Goal: Find specific page/section: Find specific page/section

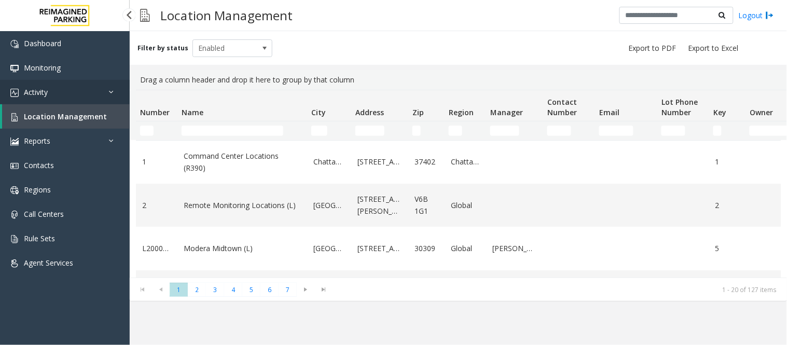
click at [51, 90] on link "Activity" at bounding box center [65, 92] width 130 height 24
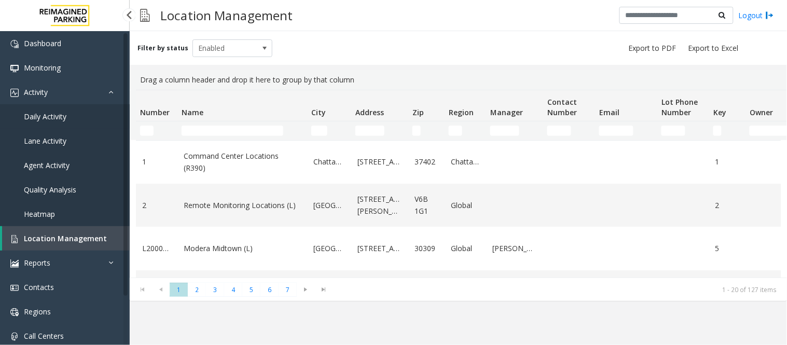
click at [50, 115] on span "Daily Activity" at bounding box center [45, 117] width 43 height 10
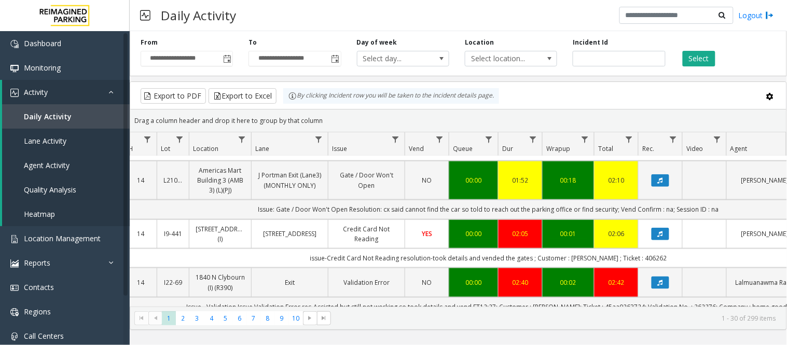
scroll to position [288, 126]
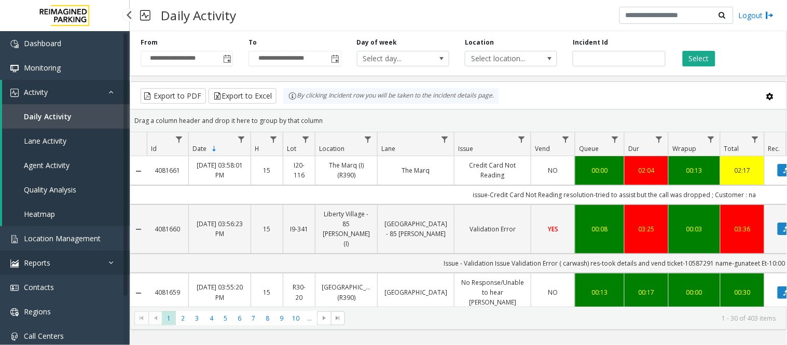
scroll to position [288, 126]
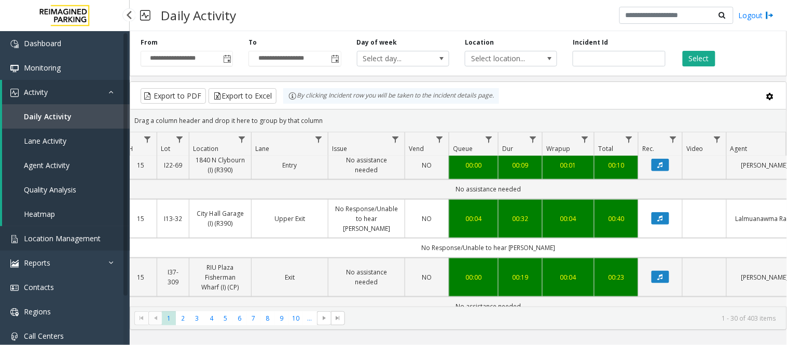
click at [49, 241] on span "Location Management" at bounding box center [62, 239] width 77 height 10
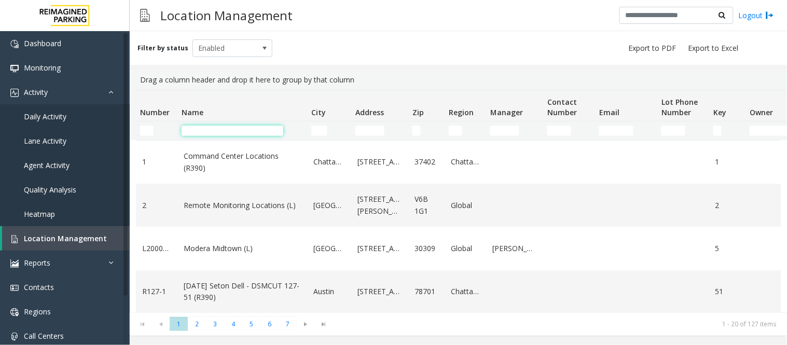
click at [201, 132] on input "Name Filter" at bounding box center [233, 131] width 102 height 10
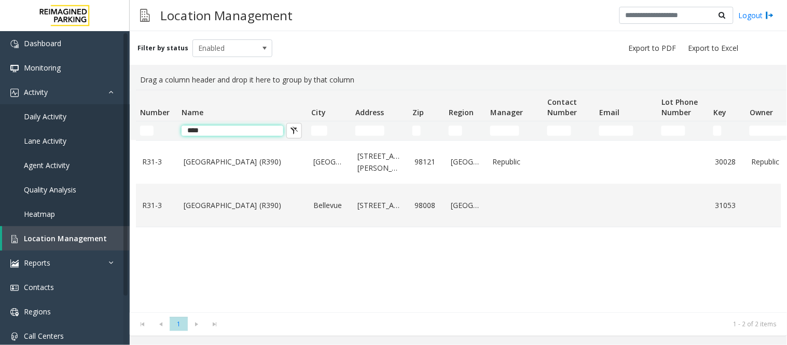
click at [226, 130] on input "****" at bounding box center [233, 131] width 102 height 10
type input "*"
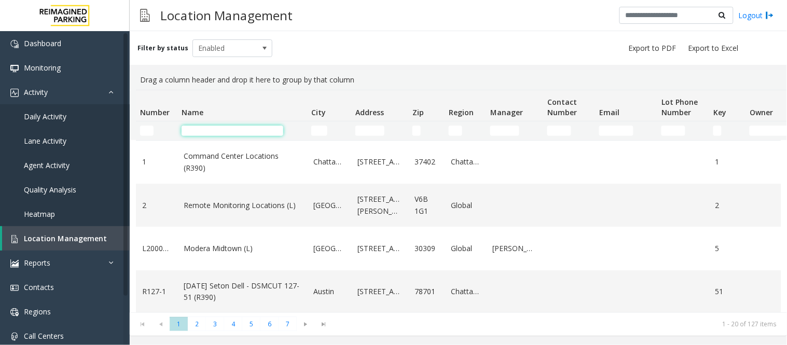
click at [197, 130] on input "Name Filter" at bounding box center [233, 131] width 102 height 10
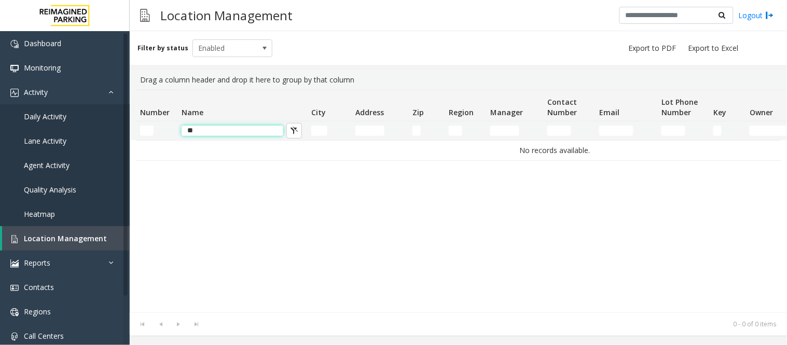
type input "*"
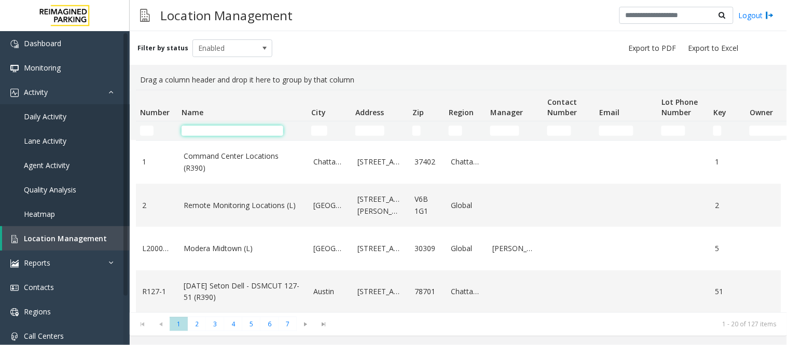
click at [212, 131] on input "Name Filter" at bounding box center [233, 131] width 102 height 10
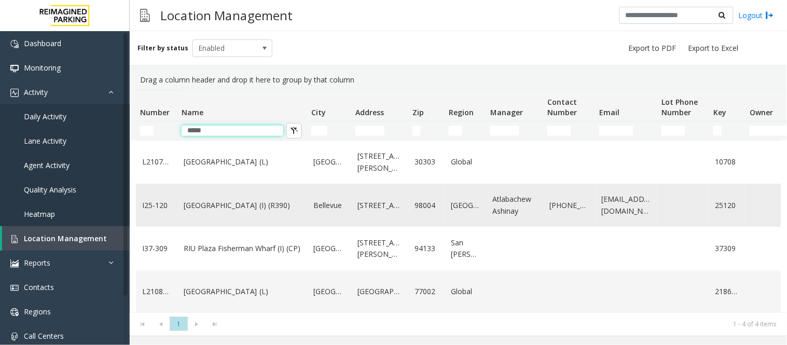
type input "*****"
click at [224, 214] on td "Plaza East Garage (I) (R390)" at bounding box center [243, 205] width 130 height 43
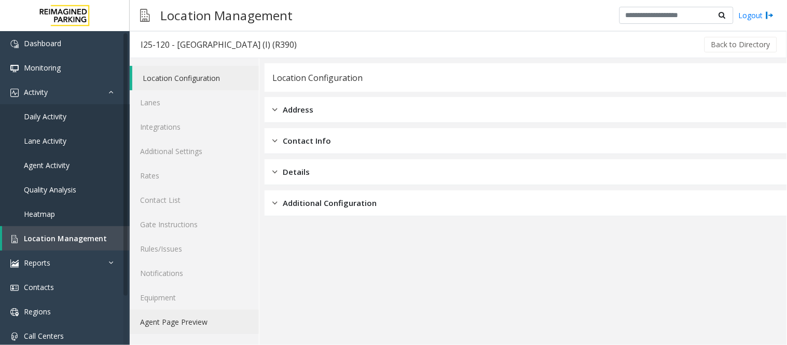
click at [158, 318] on link "Agent Page Preview" at bounding box center [194, 322] width 129 height 24
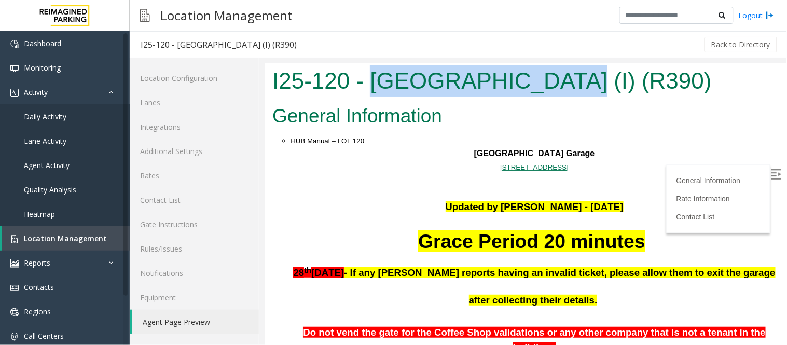
drag, startPoint x: 372, startPoint y: 83, endPoint x: 561, endPoint y: 83, distance: 188.9
click at [561, 83] on h1 "I25-120 - Plaza East Garage (I) (R390)" at bounding box center [525, 80] width 506 height 32
copy h1 "Plaza East Garage"
click at [771, 174] on img at bounding box center [776, 174] width 10 height 10
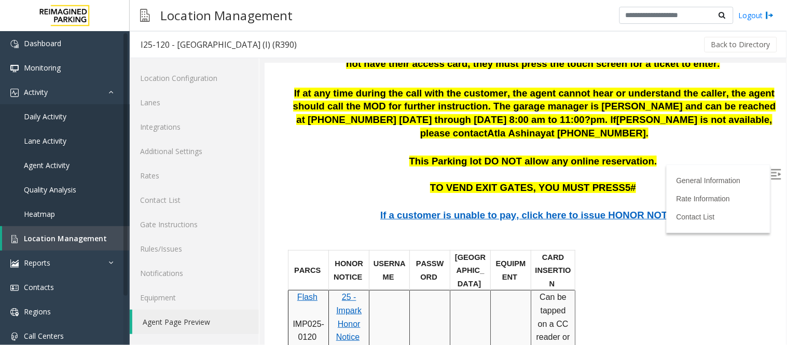
scroll to position [1153, 0]
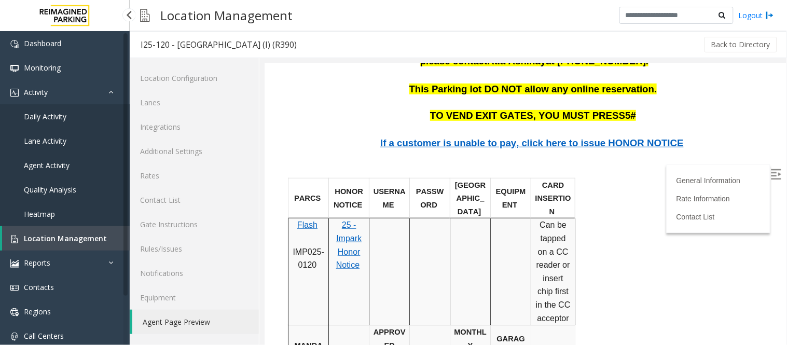
click at [48, 238] on span "Location Management" at bounding box center [65, 239] width 83 height 10
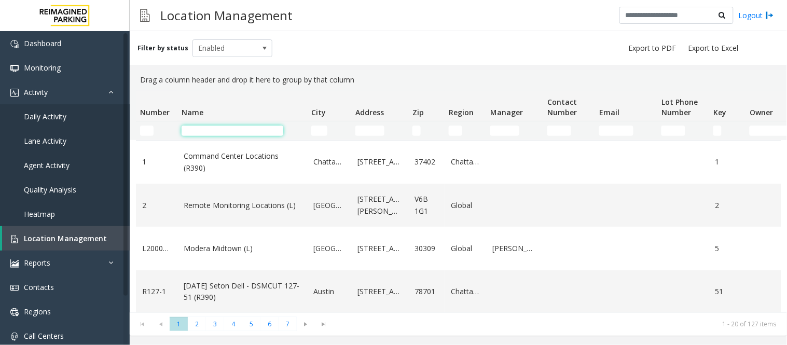
click at [208, 133] on input "Name Filter" at bounding box center [233, 131] width 102 height 10
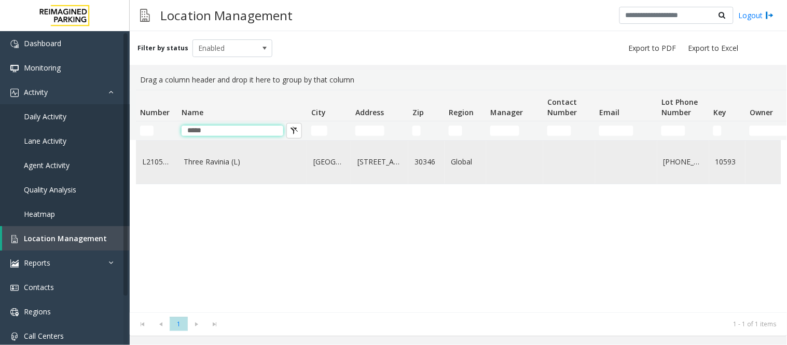
type input "*****"
click at [226, 160] on link "Three Ravinia (L)" at bounding box center [242, 161] width 117 height 11
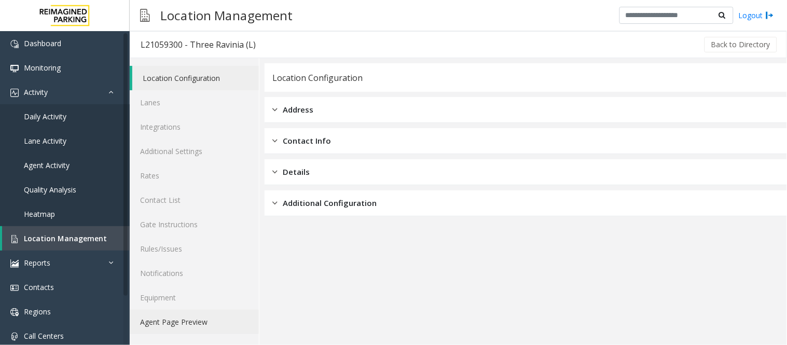
click at [175, 321] on link "Agent Page Preview" at bounding box center [194, 322] width 129 height 24
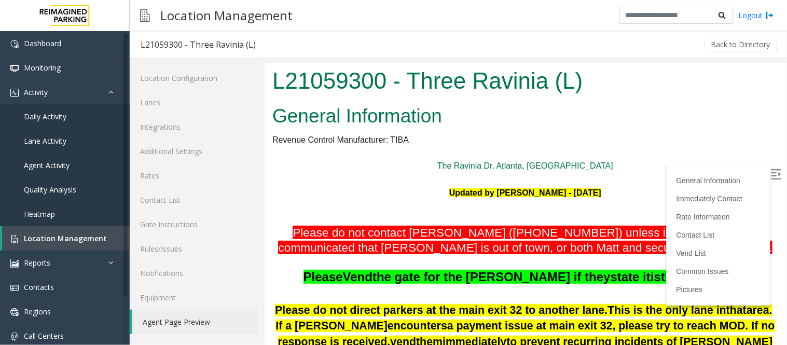
click at [771, 173] on img at bounding box center [776, 174] width 10 height 10
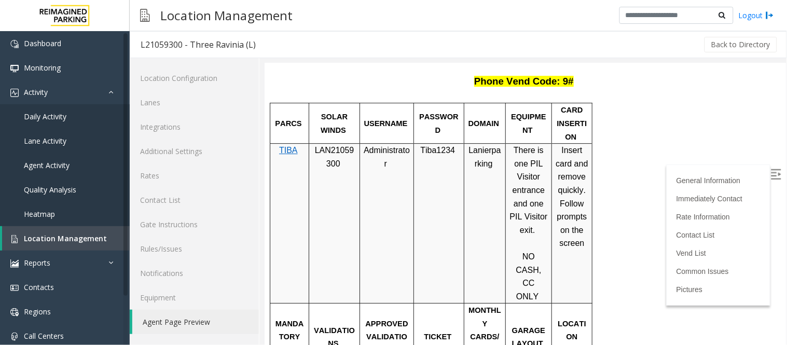
scroll to position [807, 0]
click at [50, 113] on span "Daily Activity" at bounding box center [45, 117] width 43 height 10
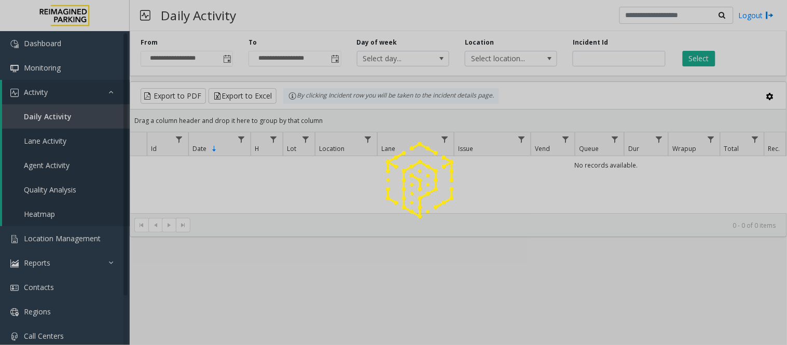
click at [227, 55] on div at bounding box center [393, 172] width 787 height 345
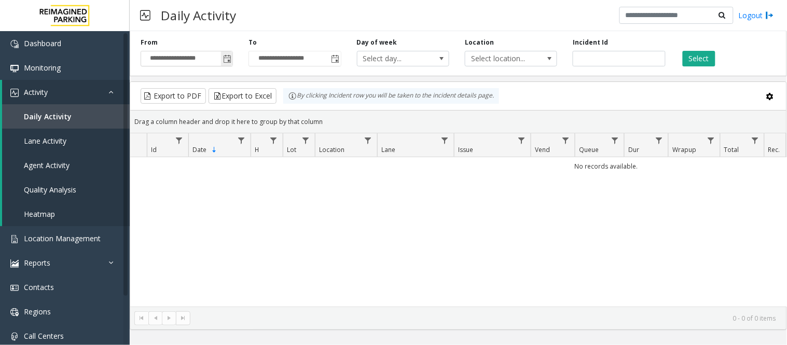
click at [228, 61] on span "Toggle popup" at bounding box center [227, 59] width 8 height 8
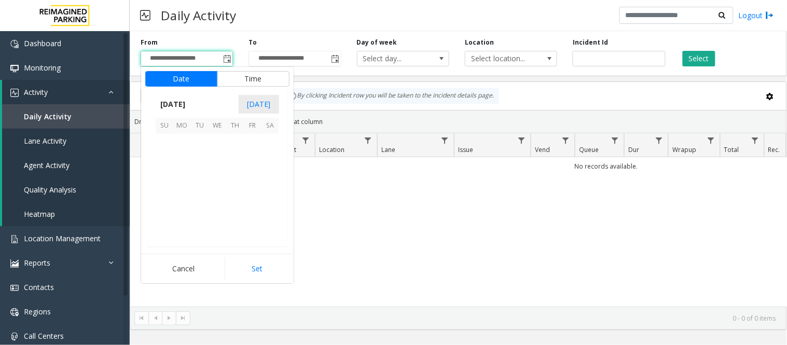
scroll to position [186241, 0]
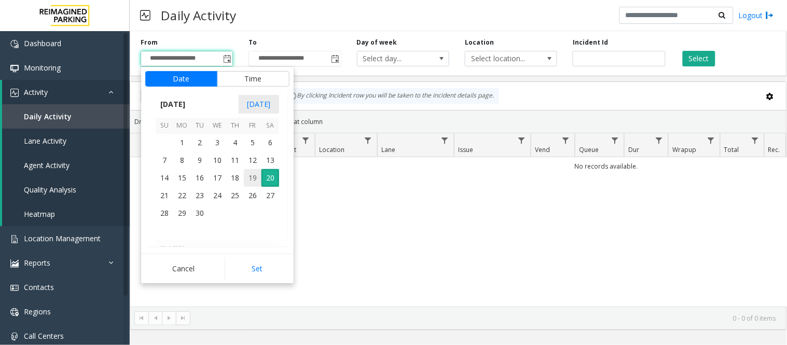
click at [247, 179] on span "19" at bounding box center [253, 178] width 18 height 18
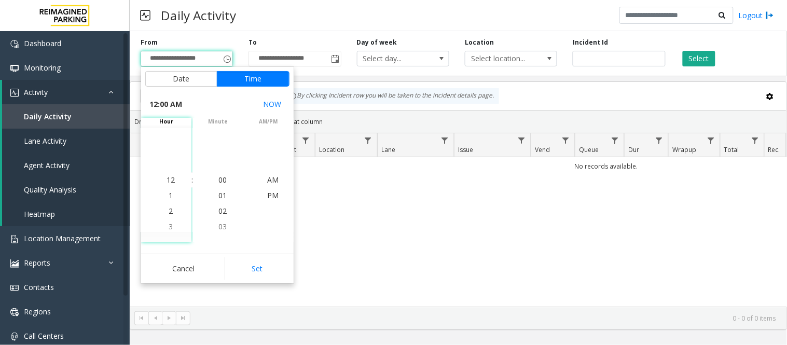
click at [263, 260] on button "Set" at bounding box center [257, 268] width 65 height 23
type input "**********"
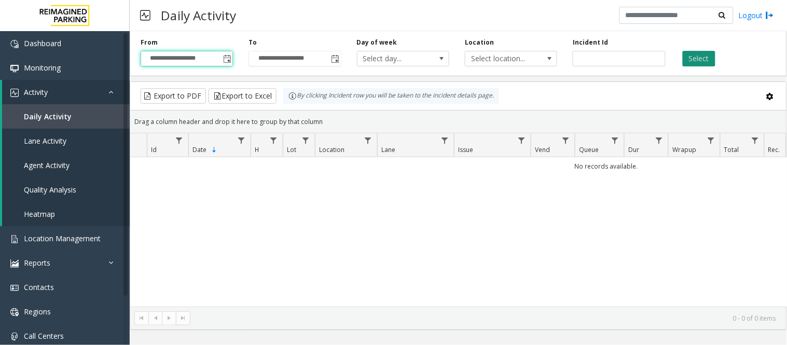
click at [694, 58] on button "Select" at bounding box center [699, 59] width 33 height 16
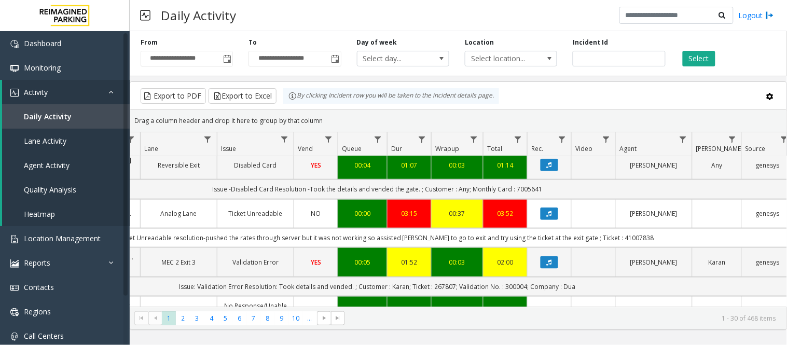
scroll to position [0, 255]
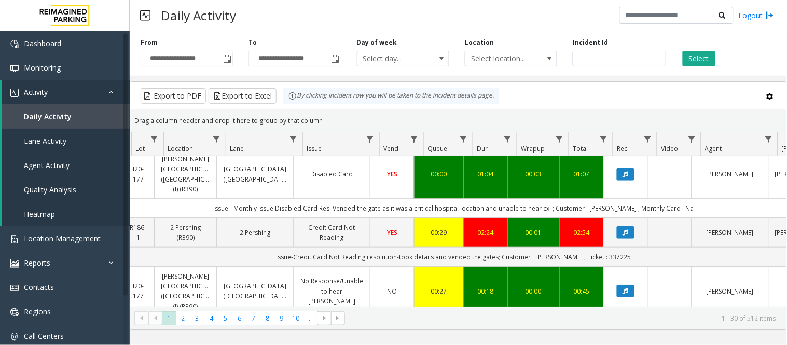
scroll to position [0, 161]
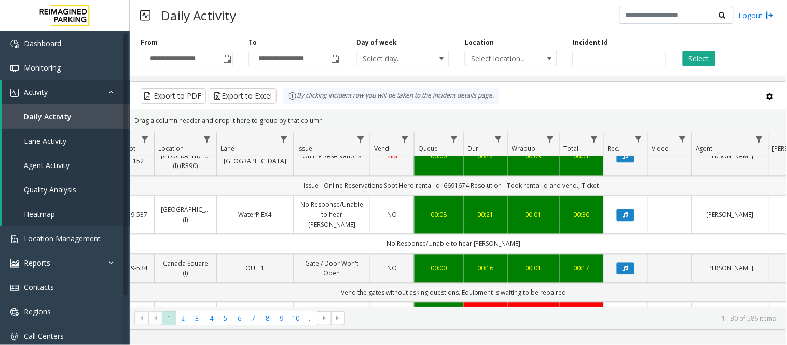
scroll to position [577, 161]
